Goal: Task Accomplishment & Management: Manage account settings

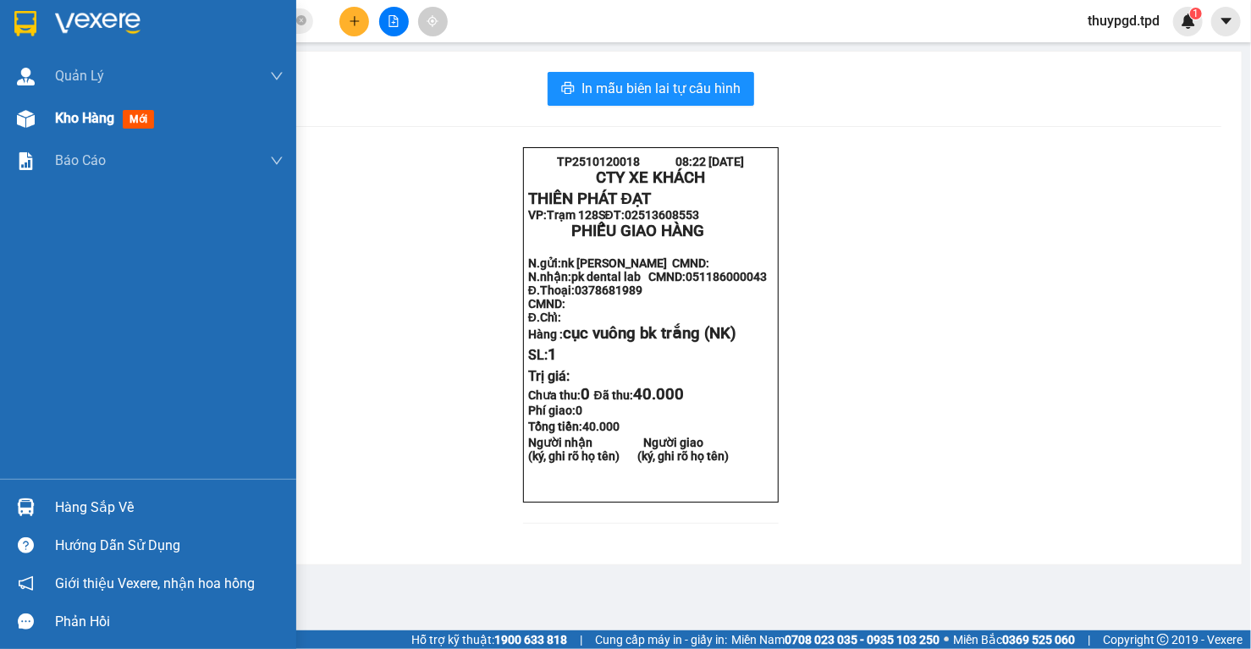
click at [27, 115] on img at bounding box center [26, 119] width 18 height 18
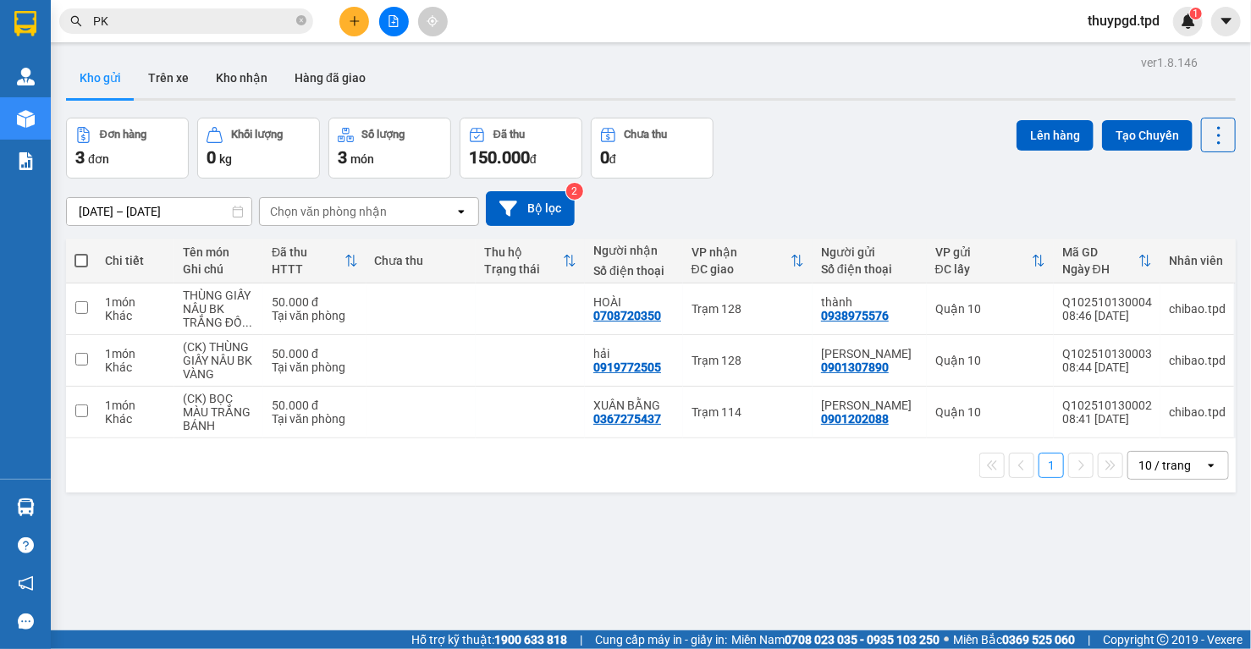
click at [1145, 466] on div "10 / trang" at bounding box center [1164, 465] width 52 height 17
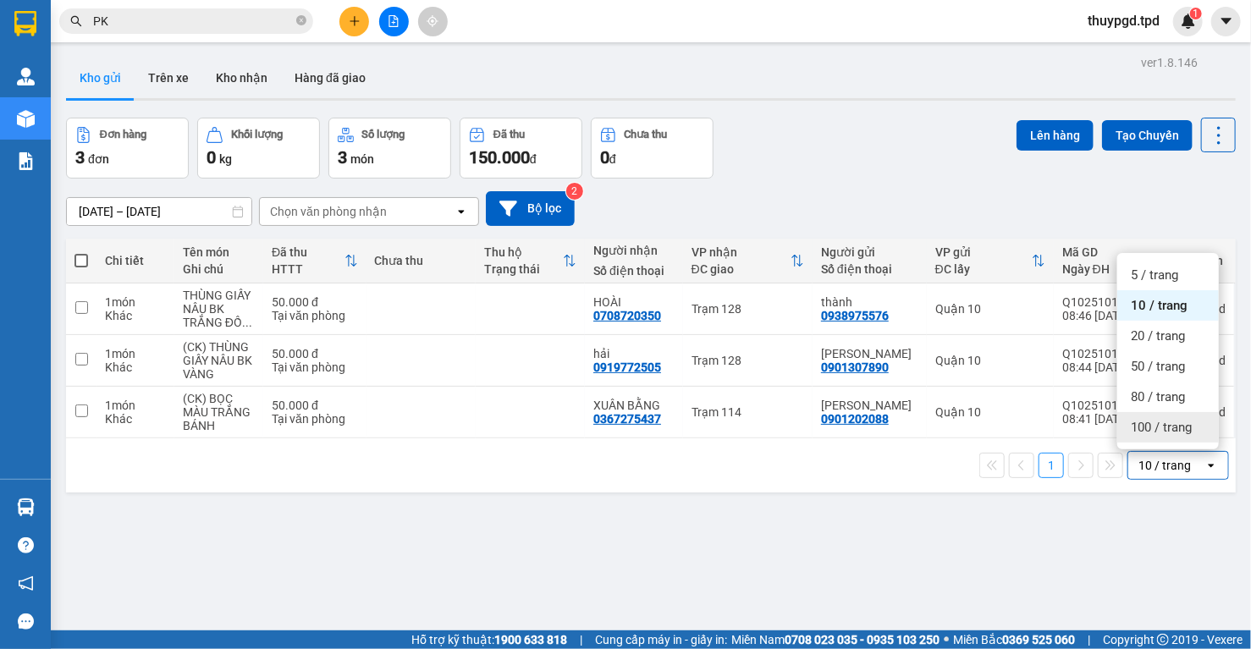
click at [1147, 427] on span "100 / trang" at bounding box center [1161, 427] width 61 height 17
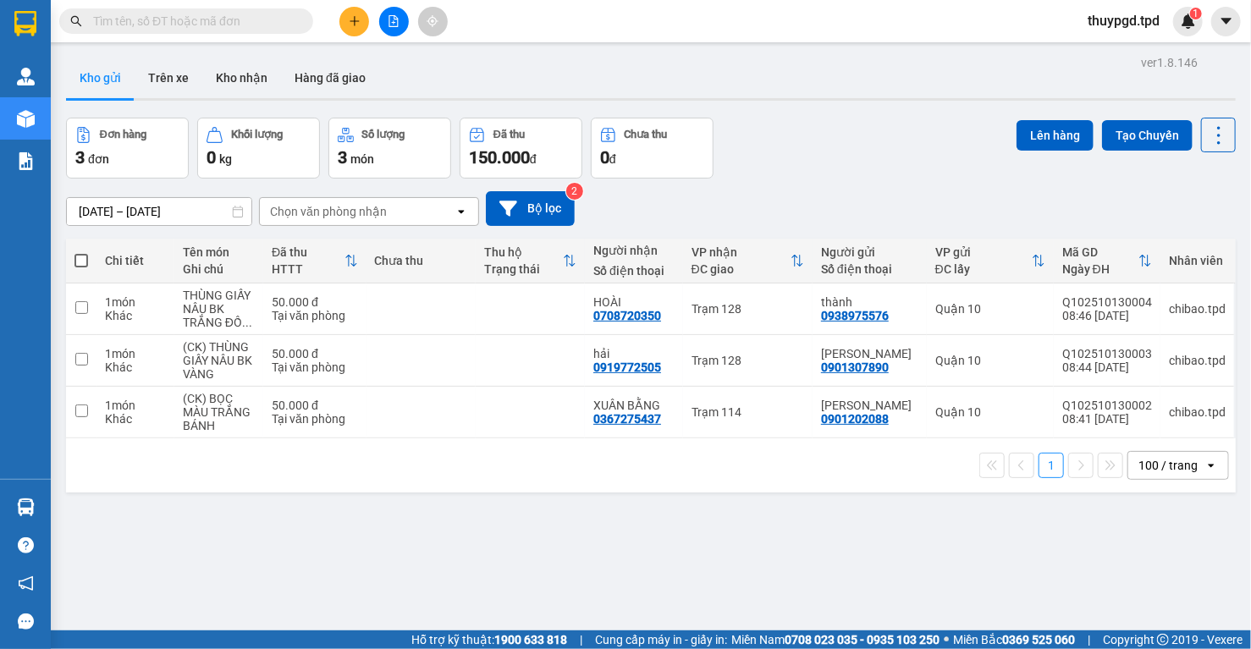
click at [81, 267] on span at bounding box center [81, 261] width 14 height 14
click at [81, 252] on input "checkbox" at bounding box center [81, 252] width 0 height 0
checkbox input "true"
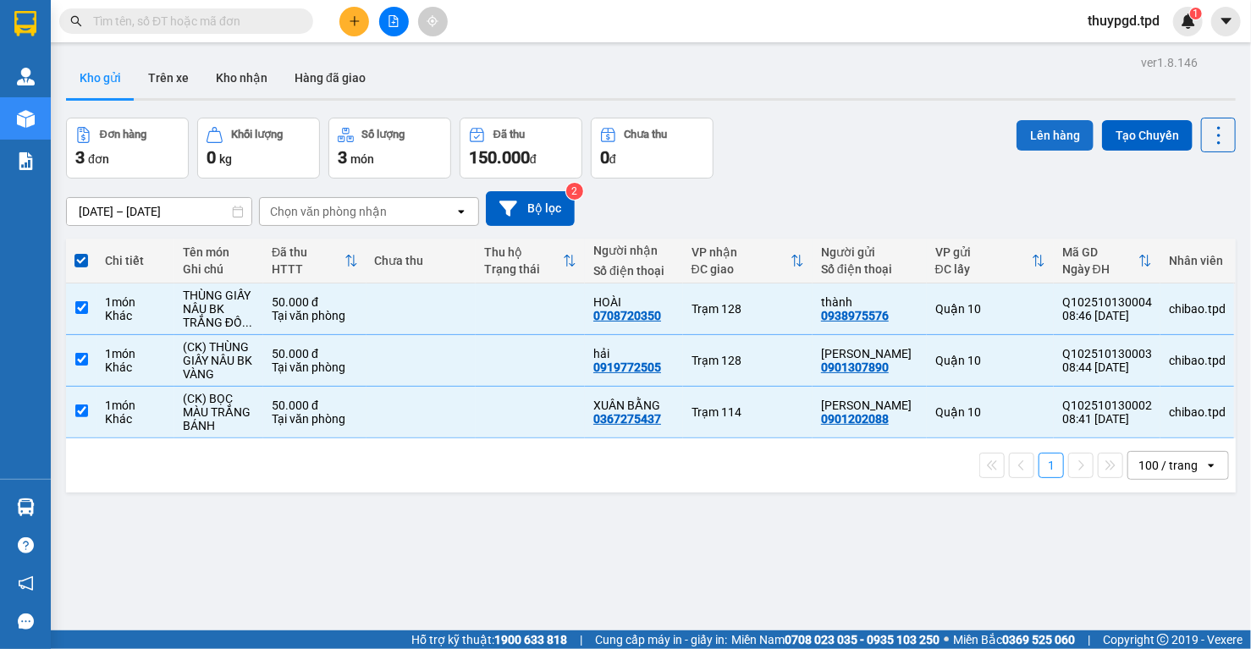
click at [1047, 125] on button "Lên hàng" at bounding box center [1054, 135] width 77 height 30
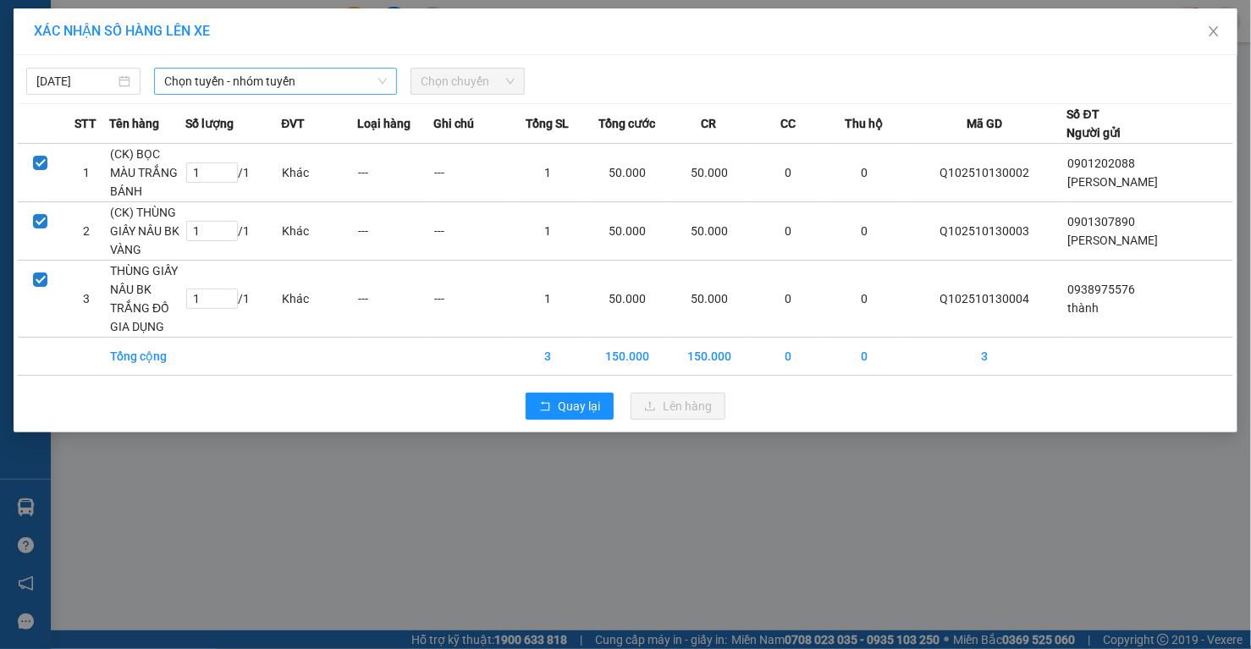
click at [308, 81] on span "Chọn tuyến - nhóm tuyến" at bounding box center [275, 81] width 223 height 25
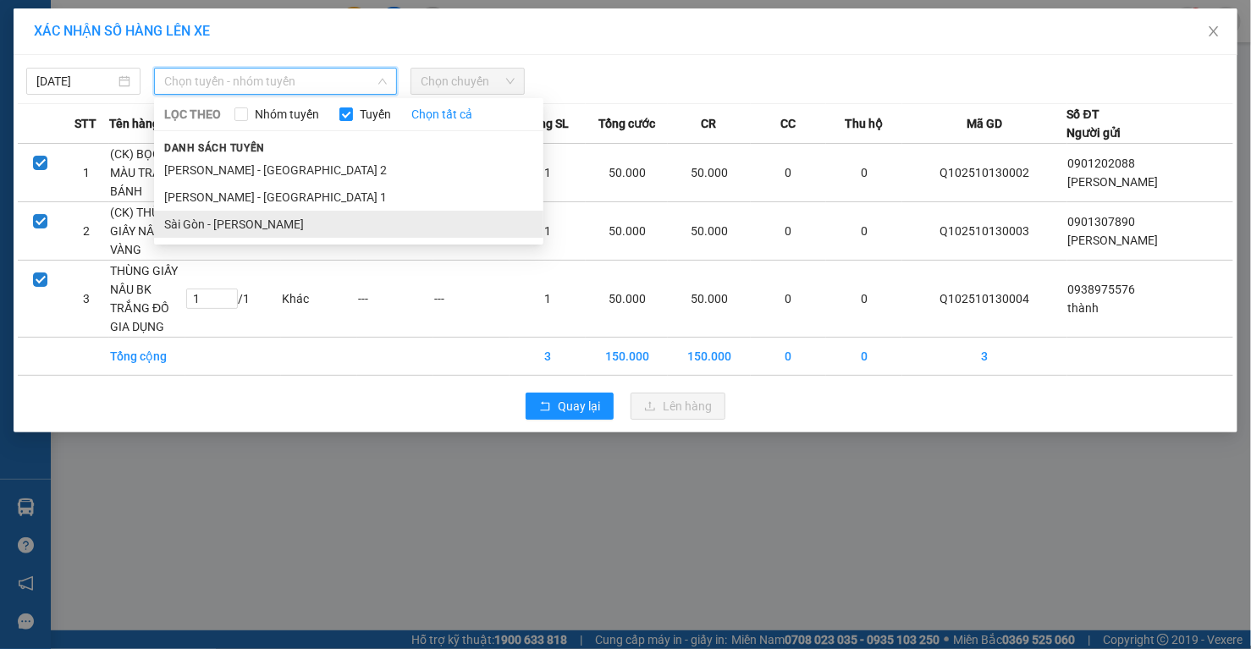
click at [205, 220] on li "Sài Gòn - Phương Lâm" at bounding box center [348, 224] width 389 height 27
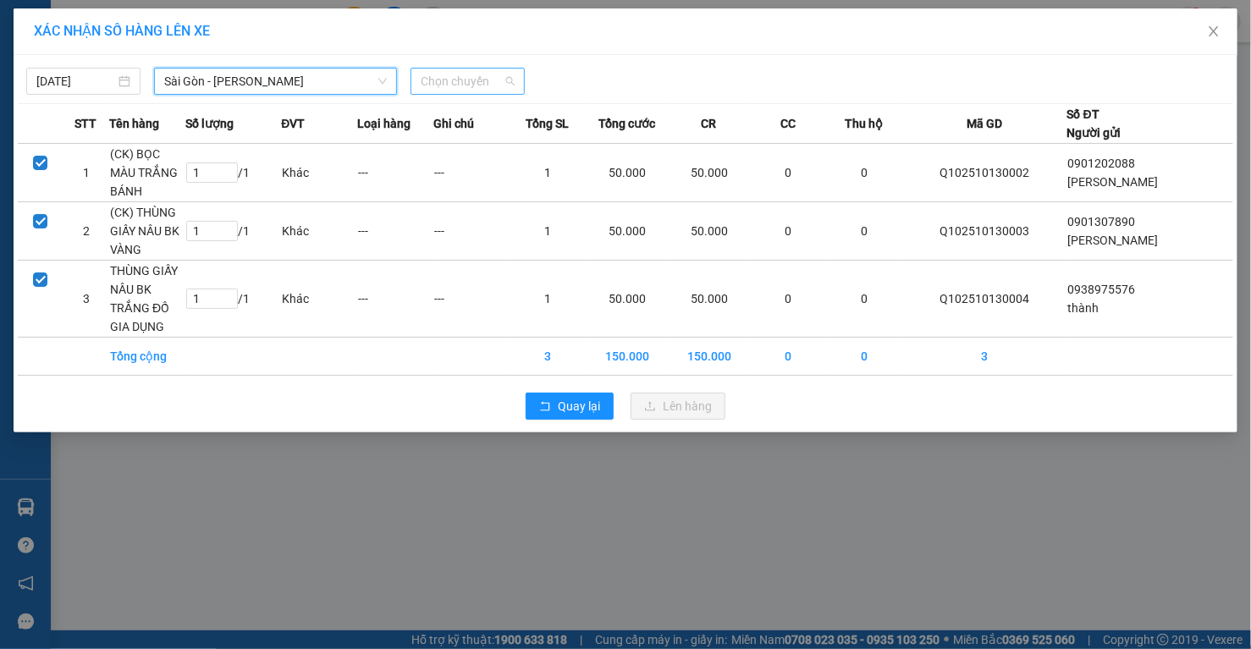
click at [480, 79] on span "Chọn chuyến" at bounding box center [468, 81] width 94 height 25
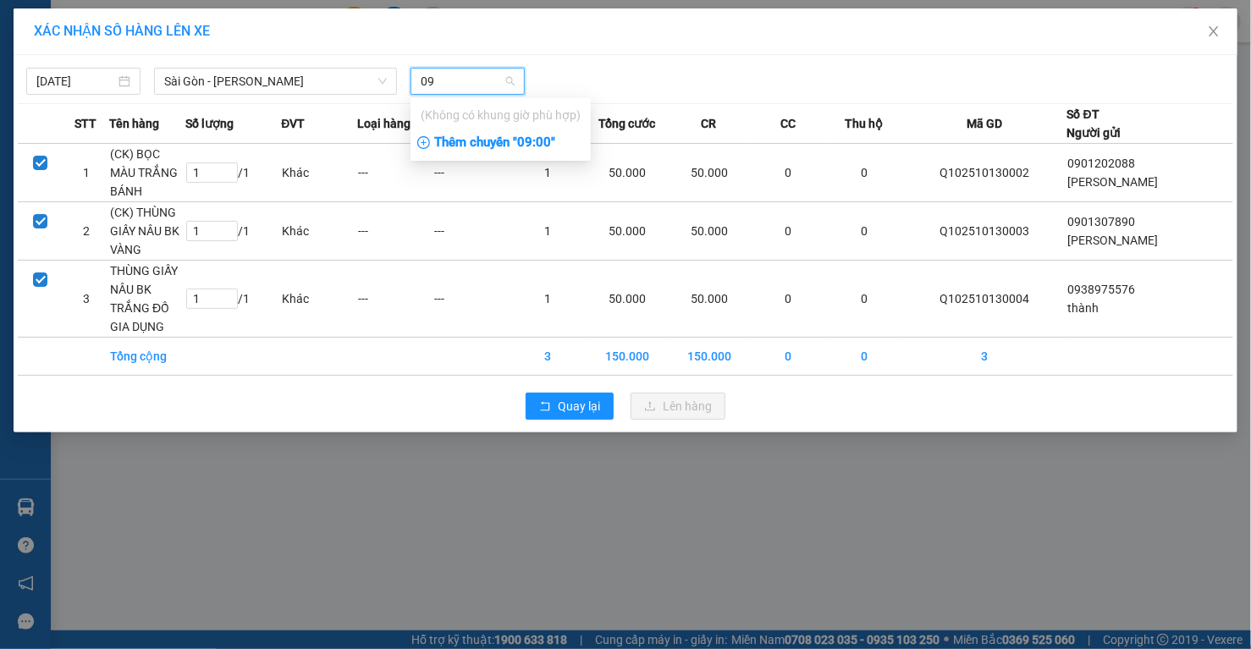
type input "09"
click at [531, 146] on div "Thêm chuyến " 09:00 "" at bounding box center [500, 143] width 180 height 29
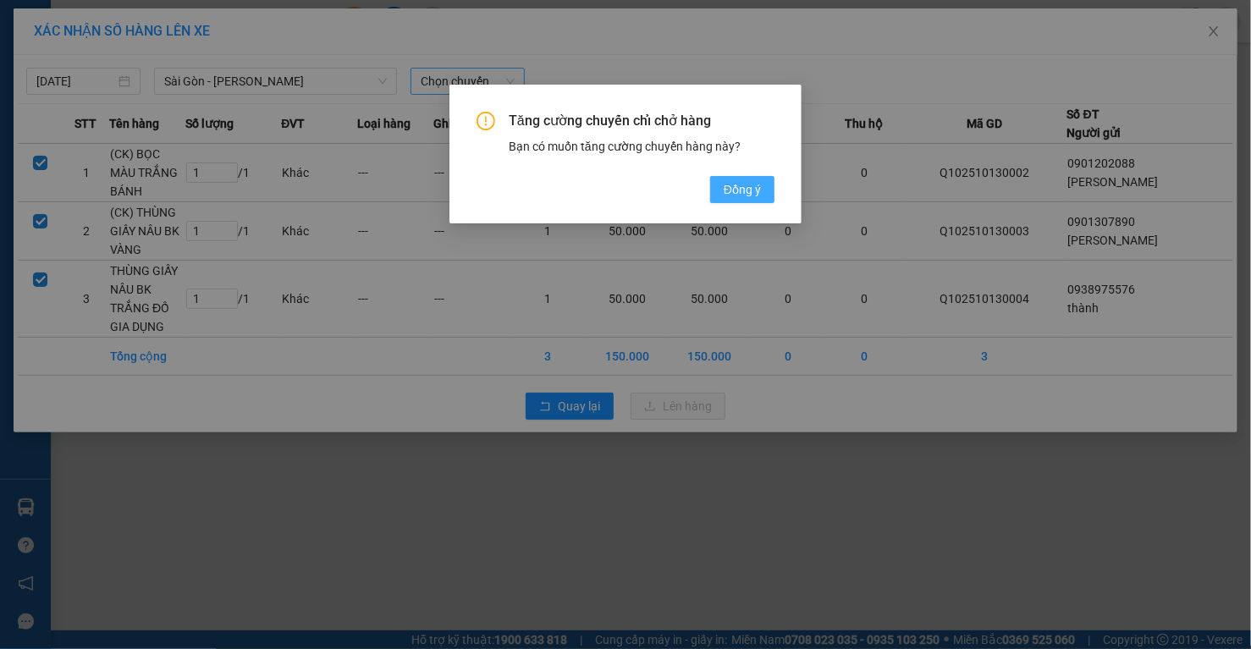
click at [738, 180] on span "Đồng ý" at bounding box center [742, 189] width 37 height 19
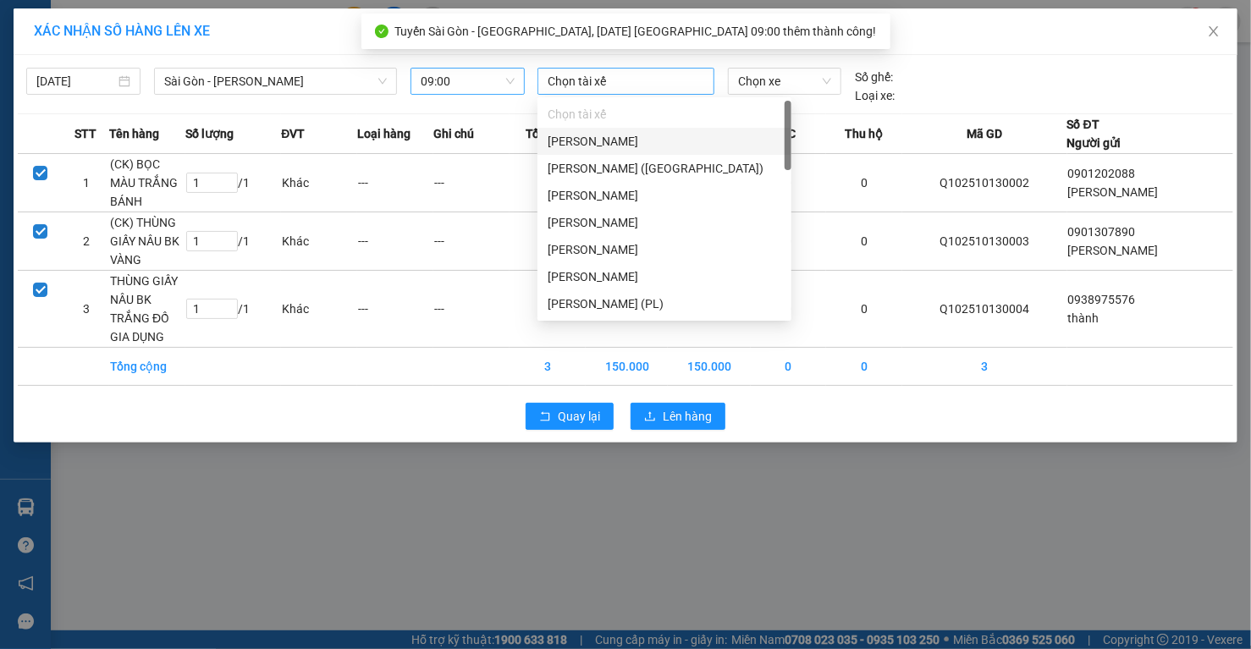
click at [595, 77] on div at bounding box center [626, 81] width 168 height 20
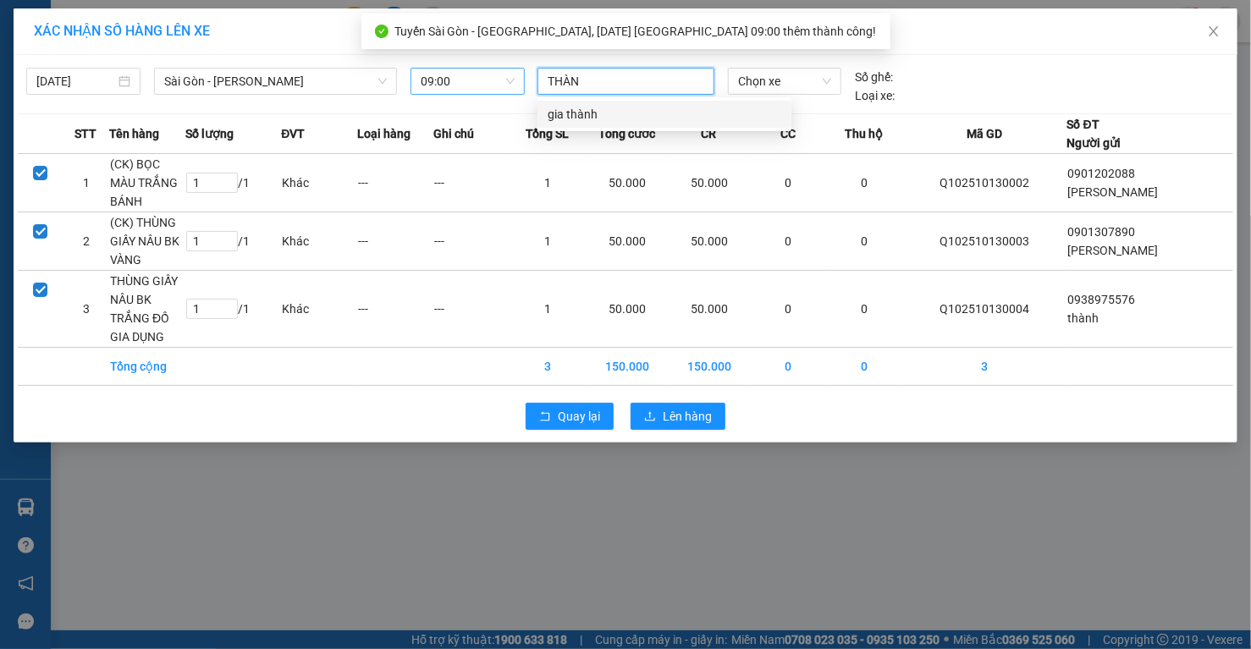
type input "THÀNH"
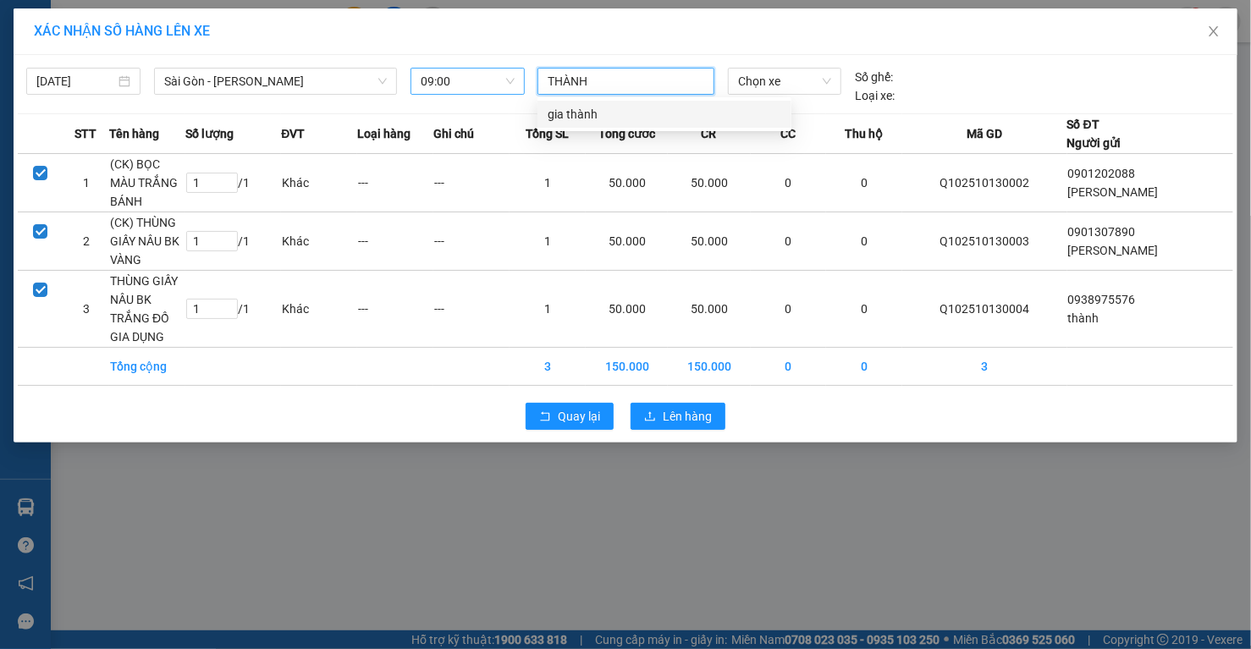
click at [556, 118] on div "gia thành" at bounding box center [665, 114] width 234 height 19
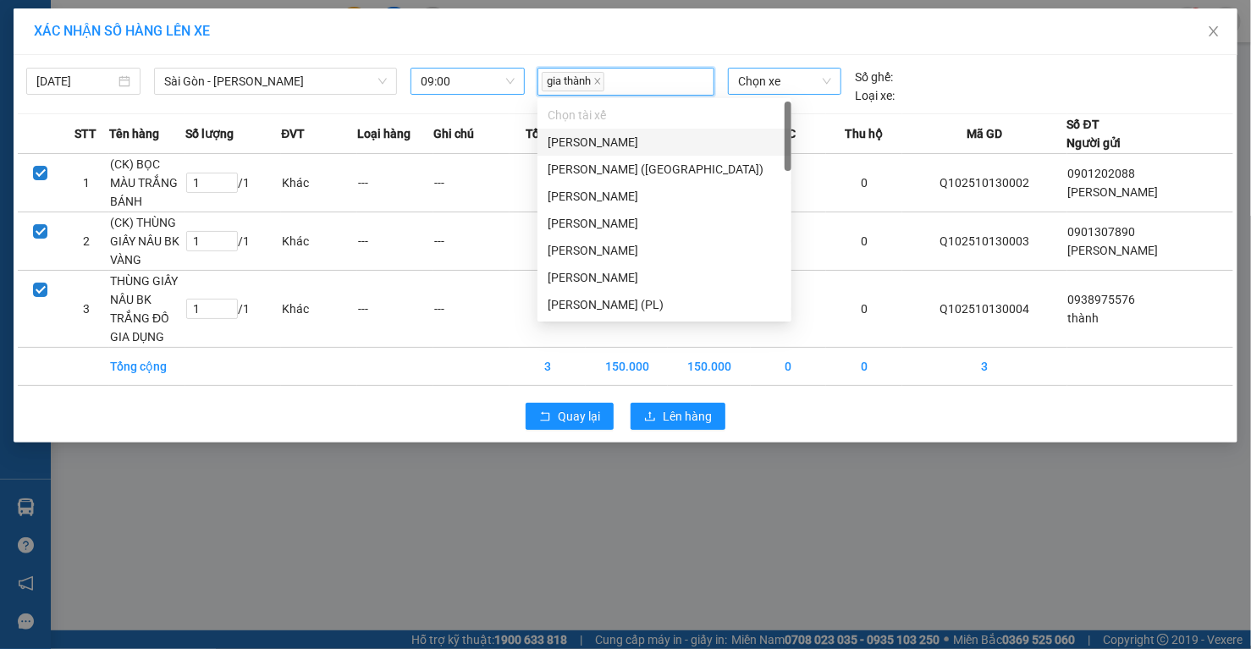
click at [767, 78] on span "Chọn xe" at bounding box center [784, 81] width 93 height 25
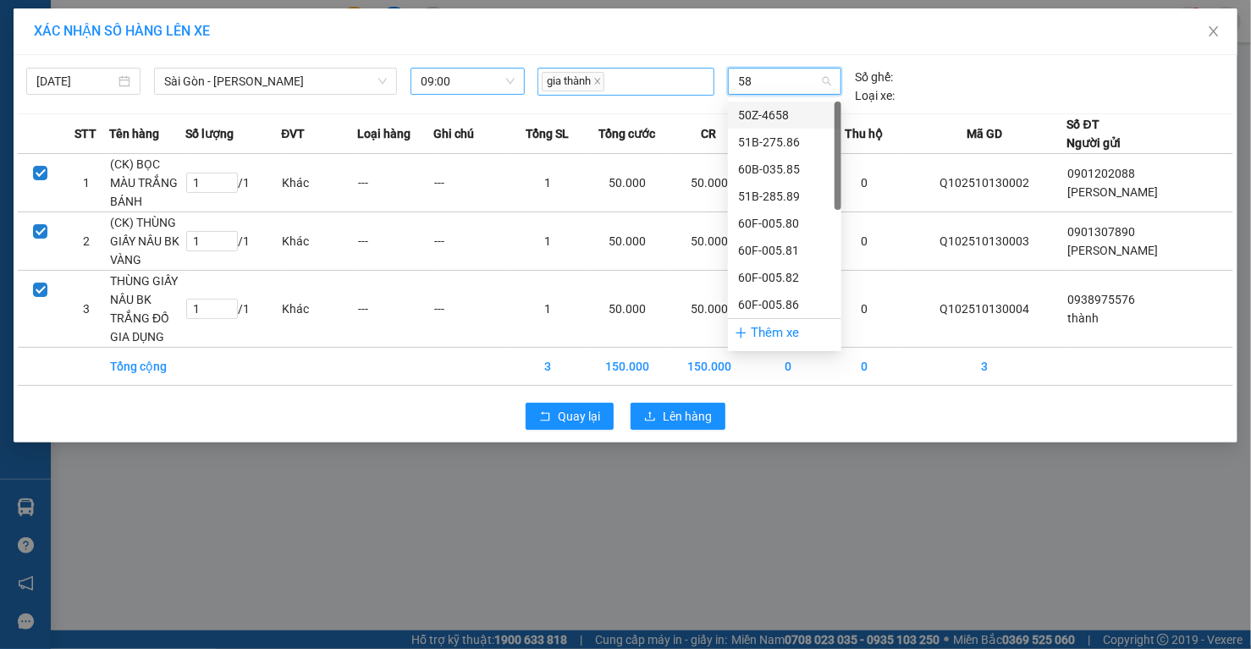
type input "580"
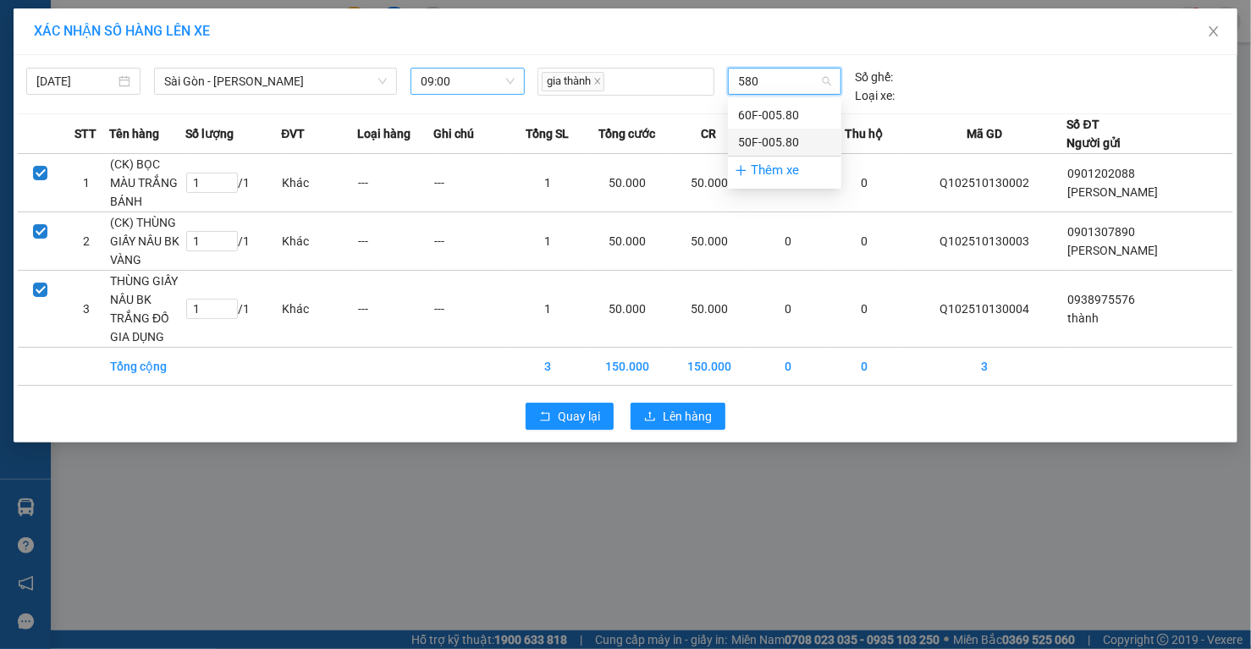
click at [790, 138] on div "50F-005.80" at bounding box center [784, 142] width 93 height 19
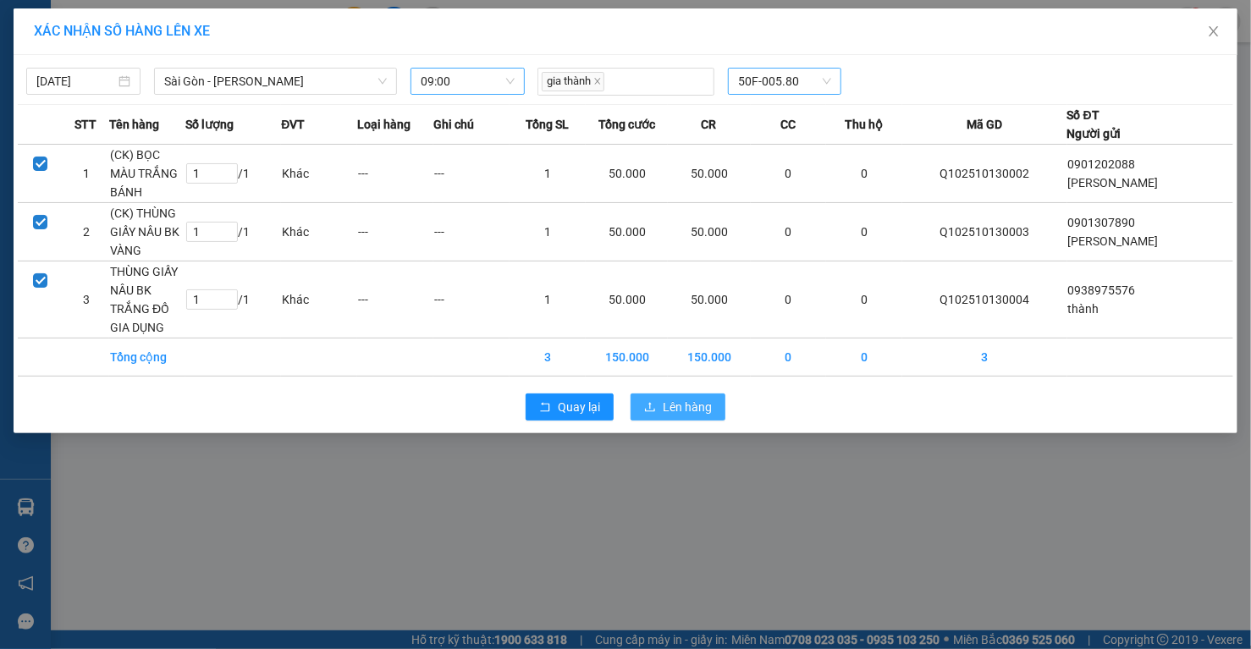
click at [694, 394] on button "Lên hàng" at bounding box center [678, 407] width 95 height 27
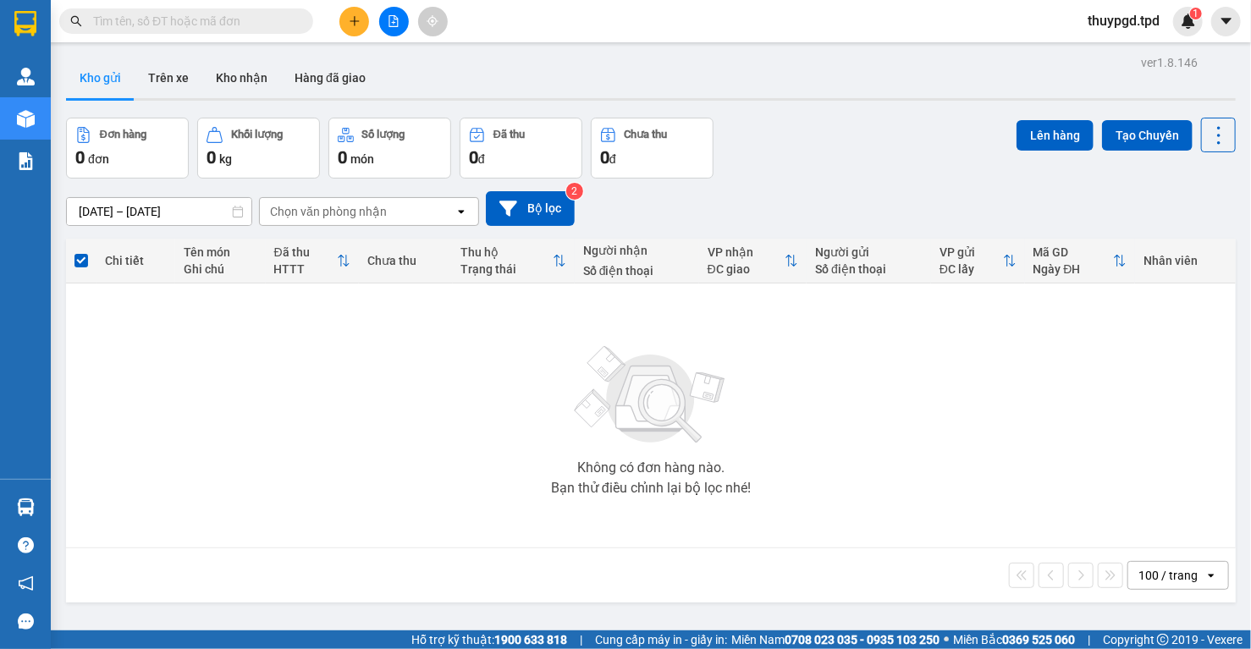
click at [164, 17] on input "text" at bounding box center [193, 21] width 200 height 19
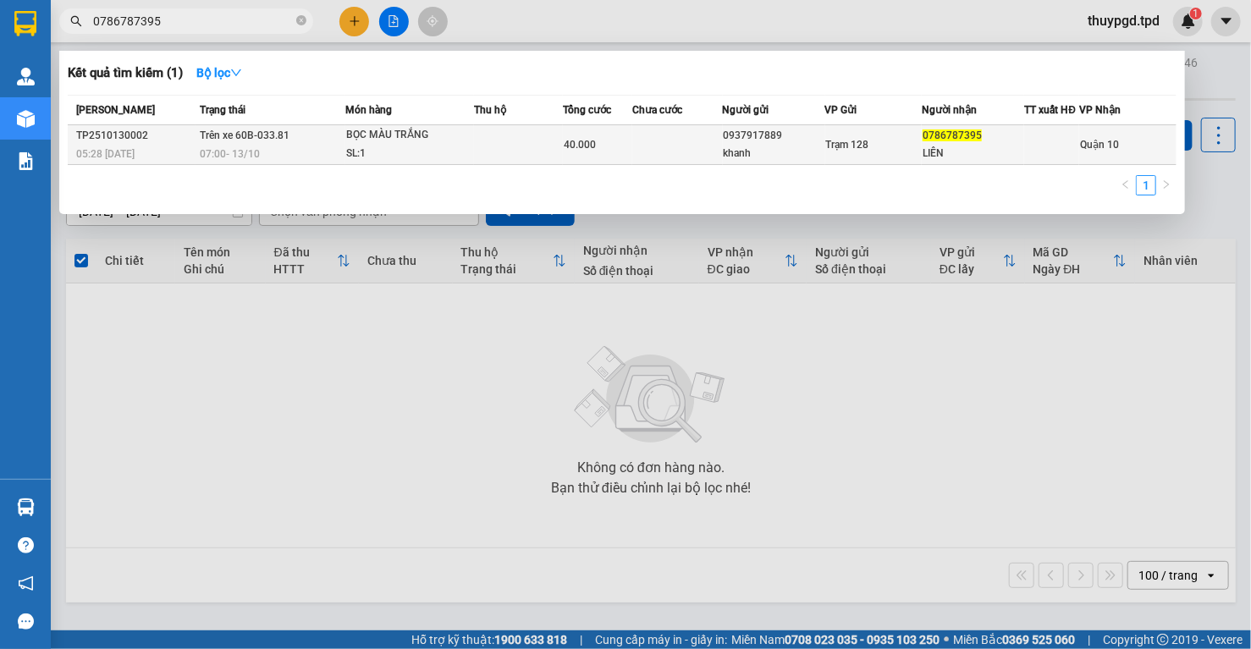
type input "0786787395"
click at [416, 140] on div "BỌC MÀU TRẮNG" at bounding box center [409, 135] width 127 height 19
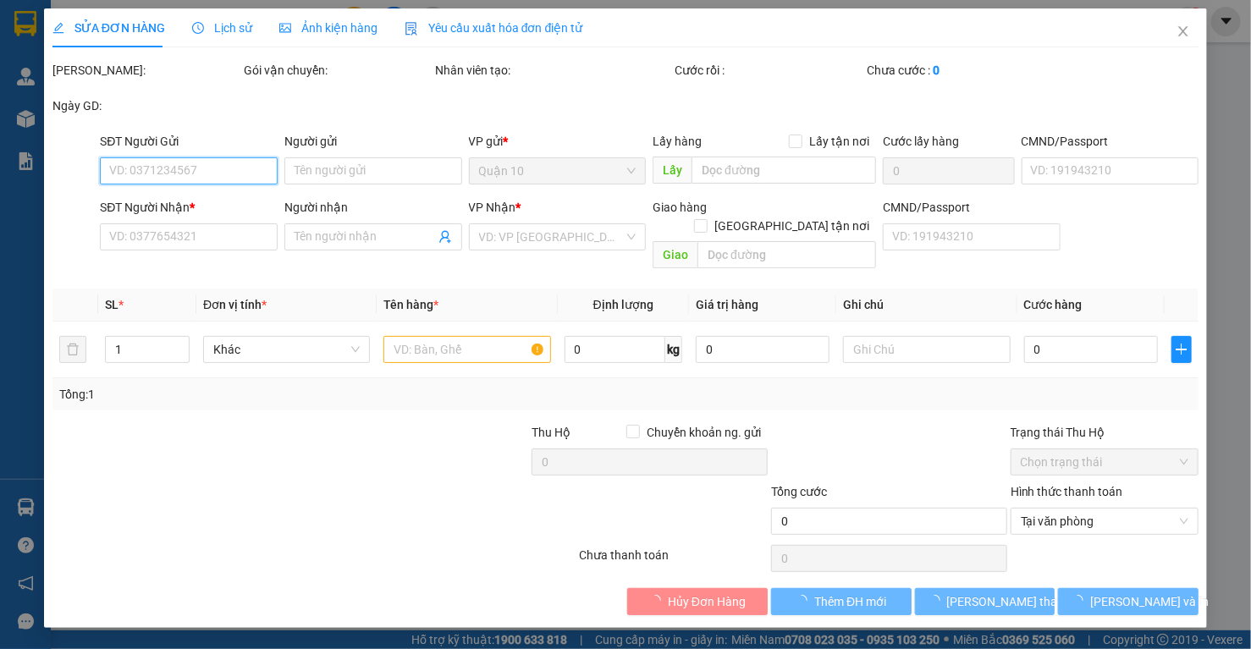
type input "0937917889"
type input "khanh"
type input "0786787395"
type input "LIÊN"
type input "40.000"
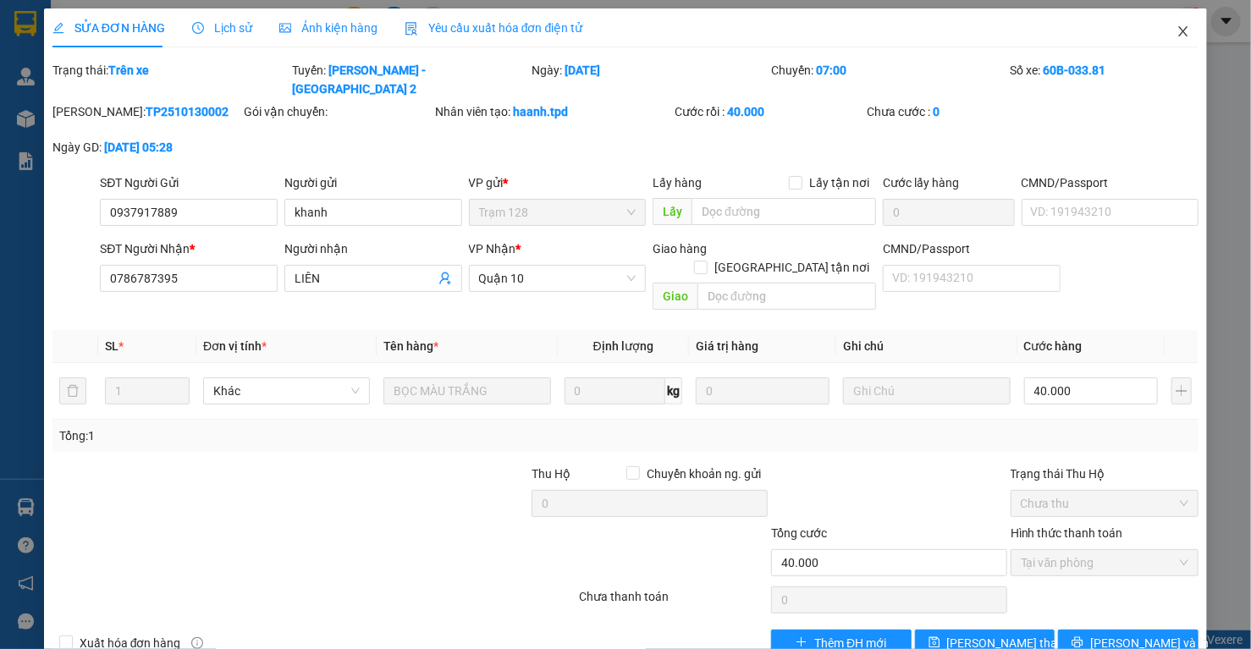
click at [1179, 30] on icon "close" at bounding box center [1183, 31] width 9 height 10
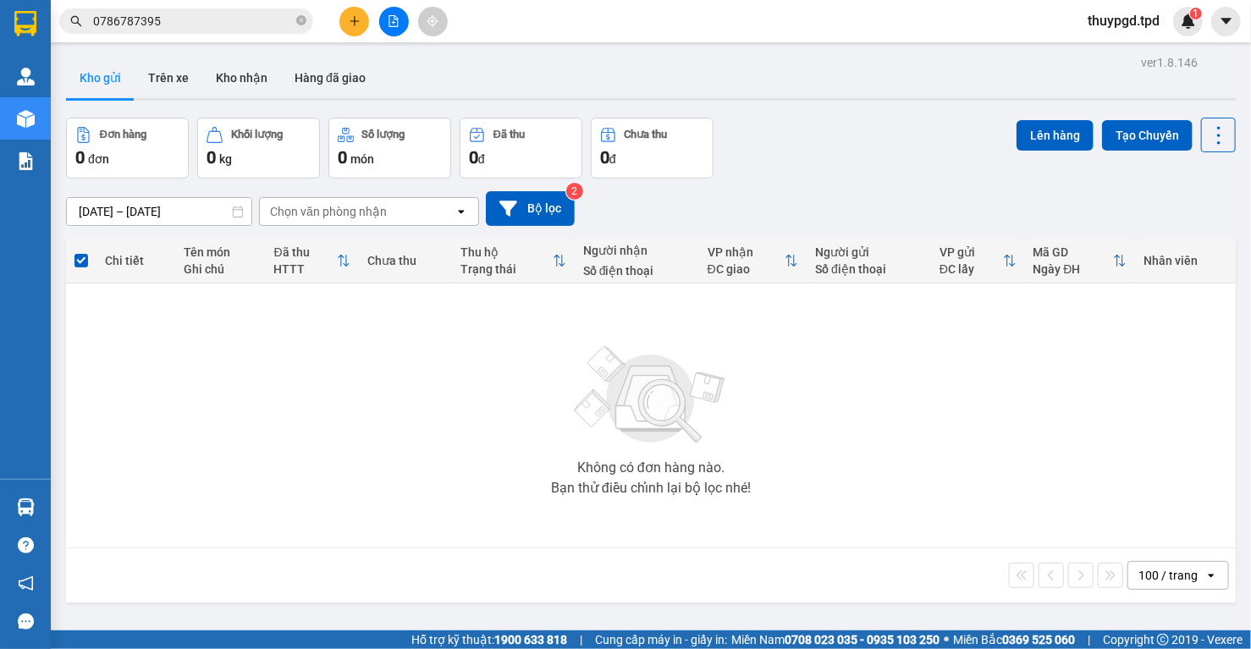
click at [190, 24] on input "0786787395" at bounding box center [193, 21] width 200 height 19
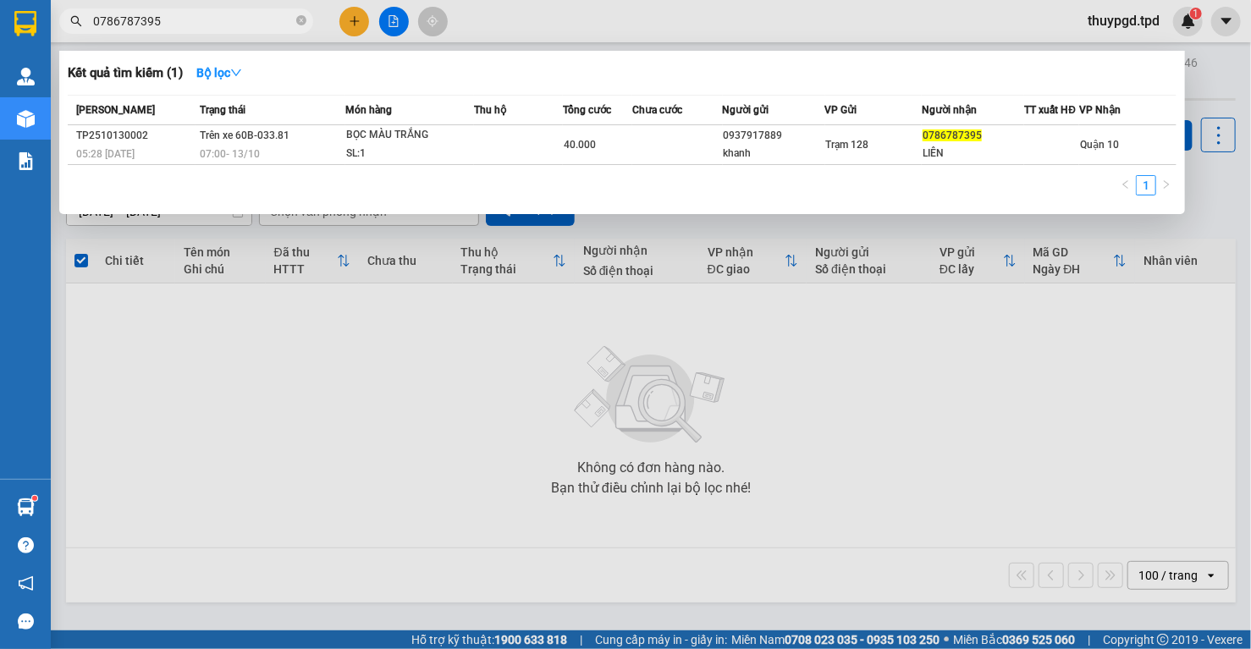
click at [351, 480] on div at bounding box center [625, 324] width 1251 height 649
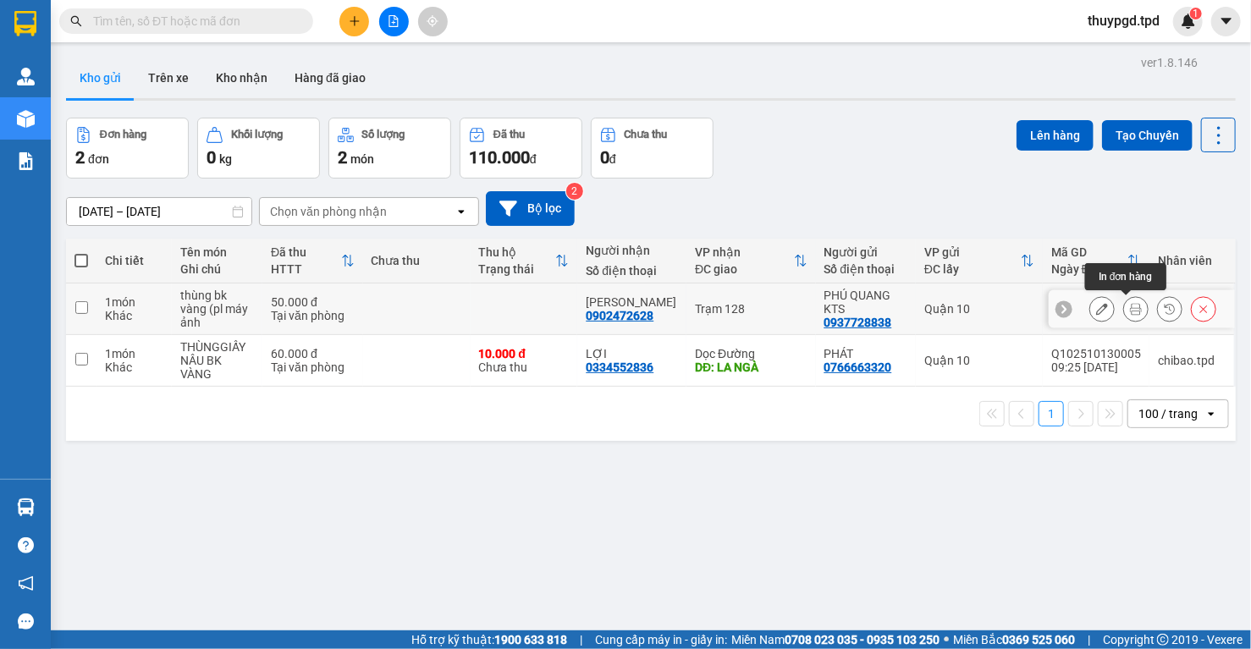
click at [1130, 305] on icon at bounding box center [1136, 309] width 12 height 12
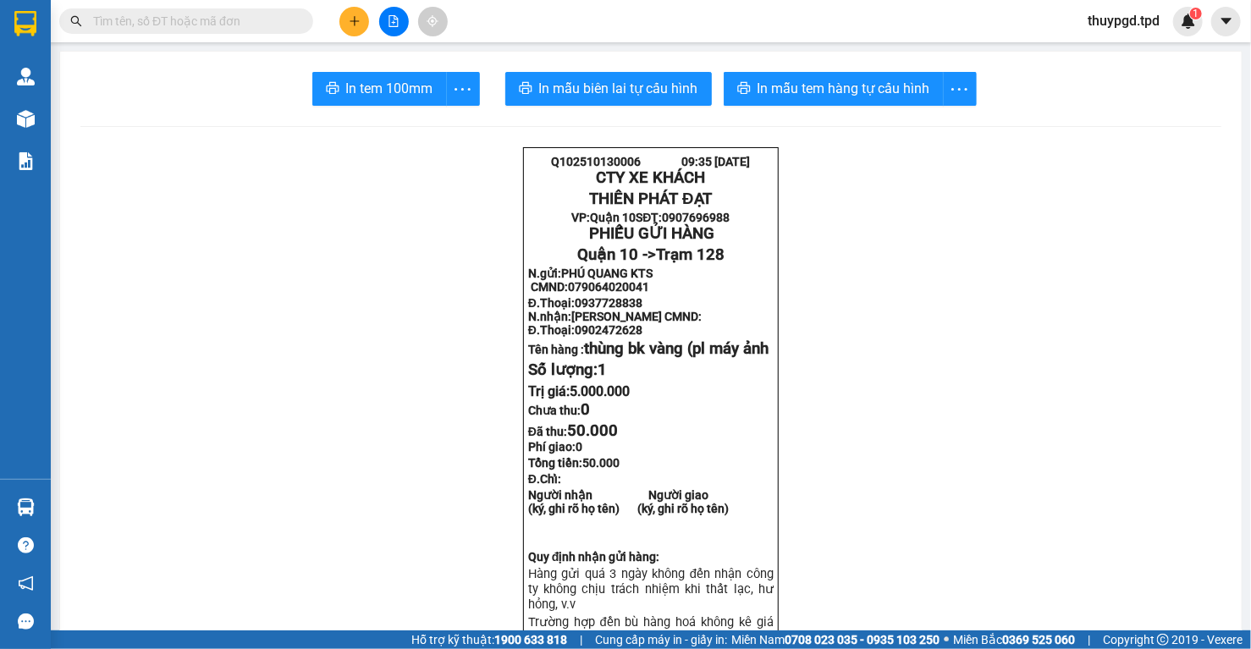
click at [786, 79] on span "In mẫu tem hàng tự cấu hình" at bounding box center [843, 88] width 173 height 21
click at [380, 91] on span "In tem 100mm" at bounding box center [389, 88] width 87 height 21
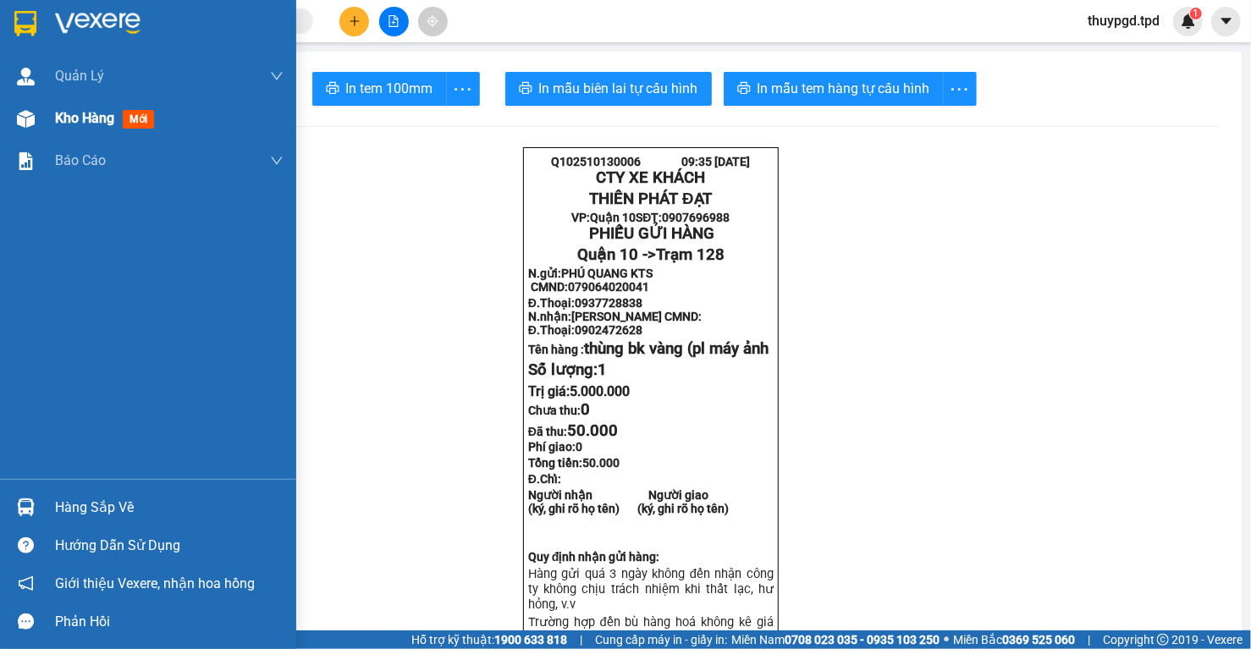
click at [21, 122] on img at bounding box center [26, 119] width 18 height 18
